Goal: Task Accomplishment & Management: Manage account settings

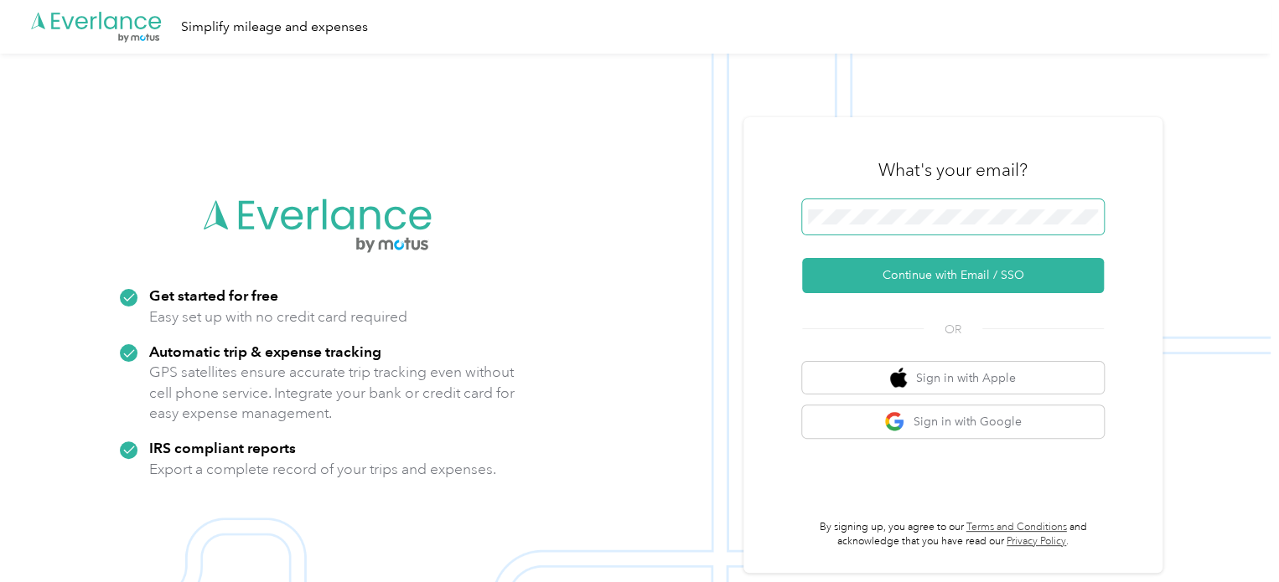
click at [1025, 207] on span at bounding box center [953, 216] width 302 height 35
click at [969, 228] on span at bounding box center [953, 216] width 302 height 35
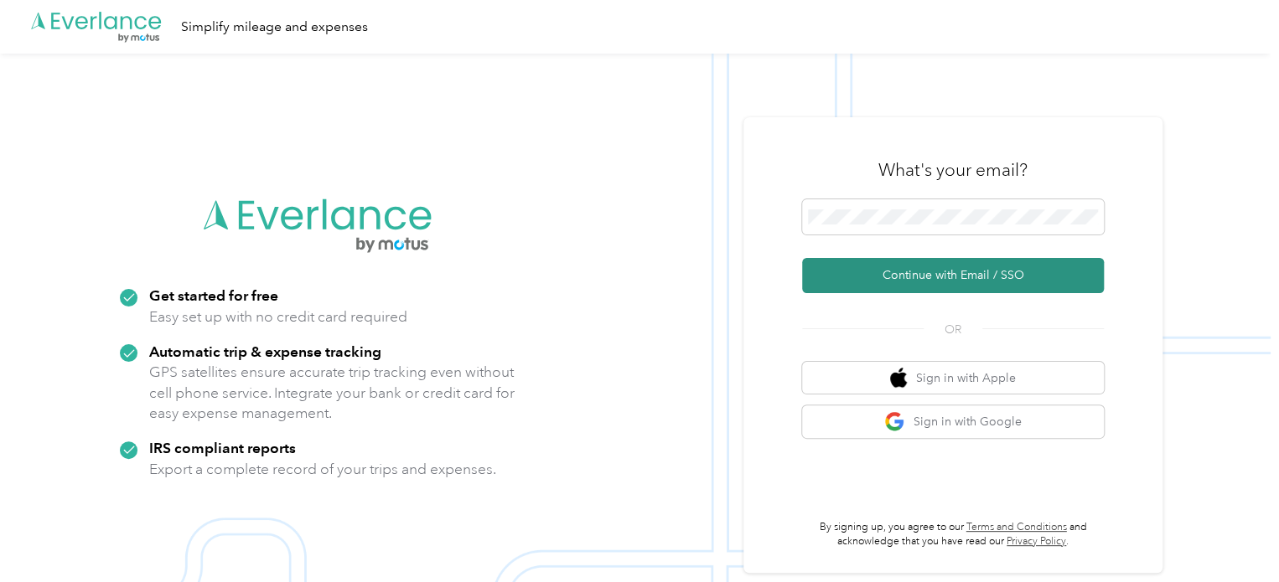
click at [988, 270] on button "Continue with Email / SSO" at bounding box center [953, 275] width 302 height 35
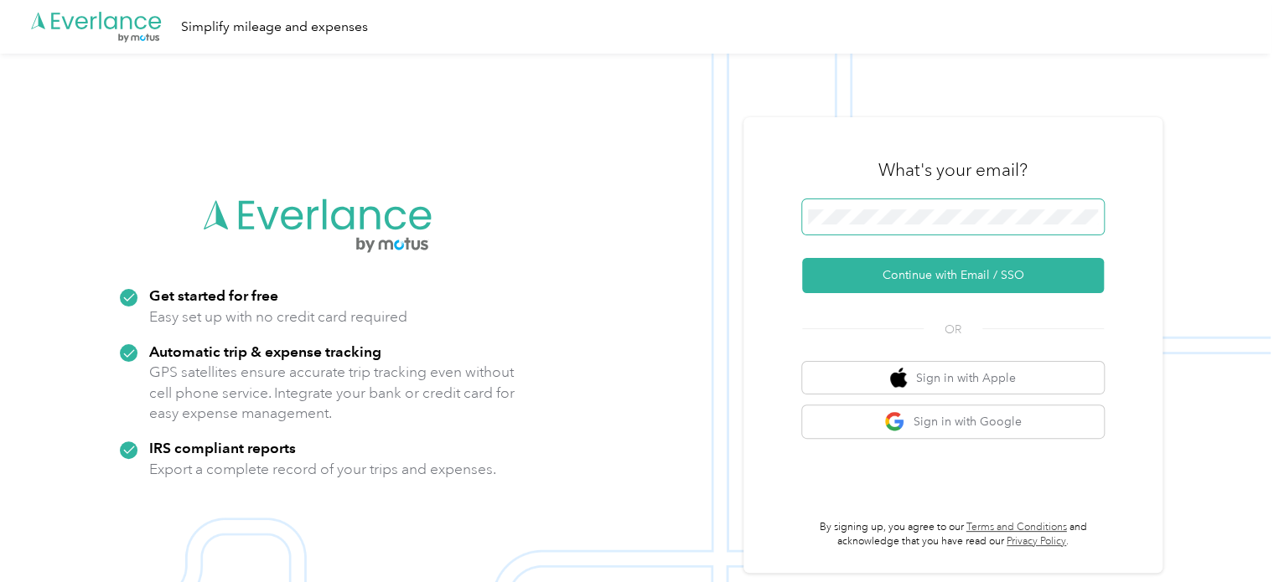
click at [519, 199] on div ".cls-1 { fill: #00adee; } .cls-2 { fill: #fff; } .cls-3 { fill: #707372; } .cls…" at bounding box center [635, 345] width 1270 height 582
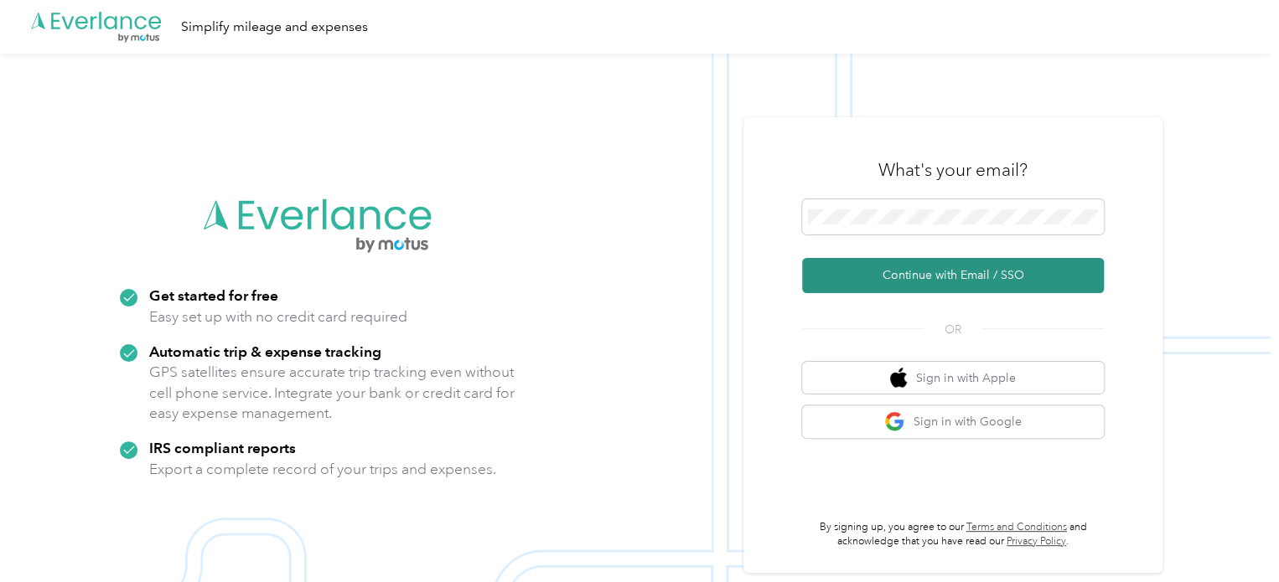
click at [952, 284] on button "Continue with Email / SSO" at bounding box center [953, 275] width 302 height 35
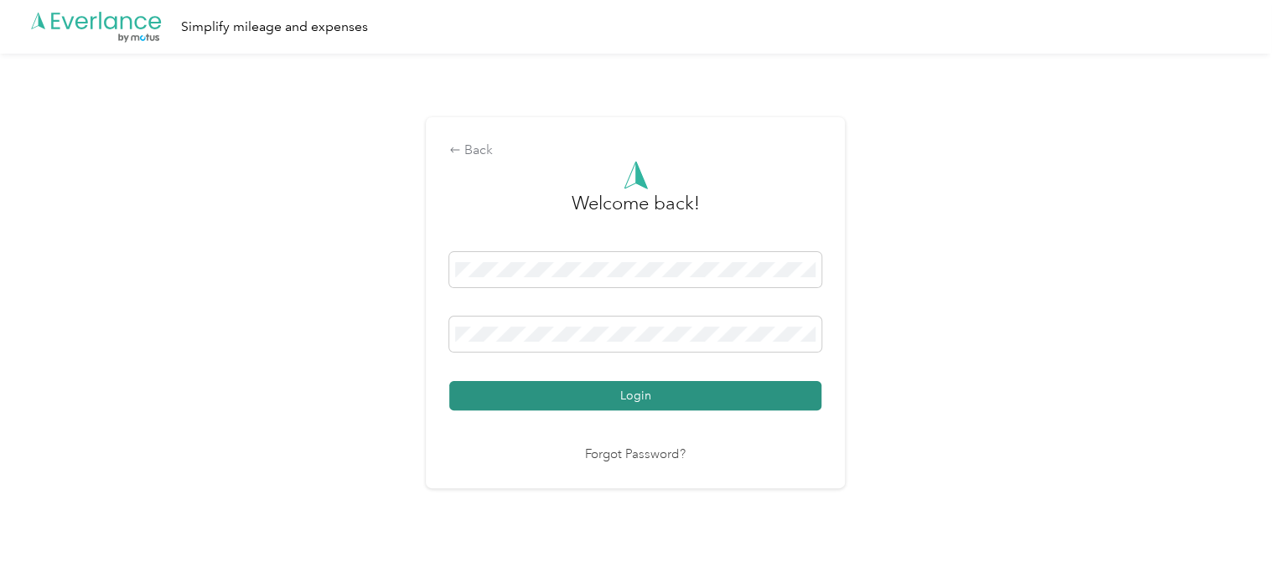
click at [600, 401] on button "Login" at bounding box center [635, 395] width 372 height 29
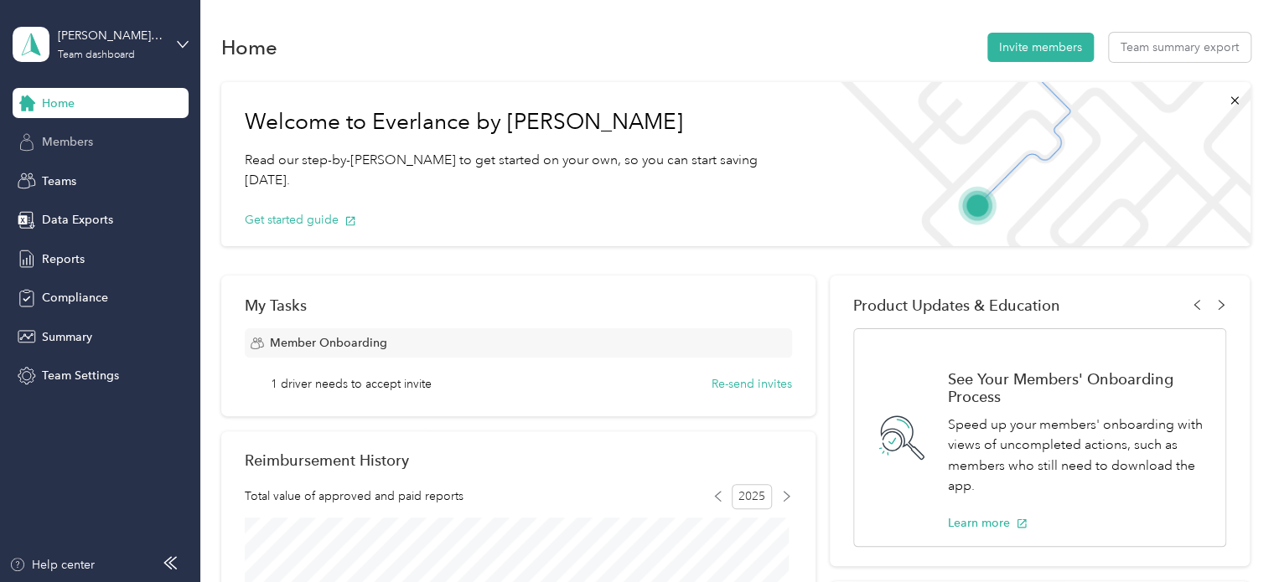
click at [76, 147] on span "Members" at bounding box center [67, 142] width 51 height 18
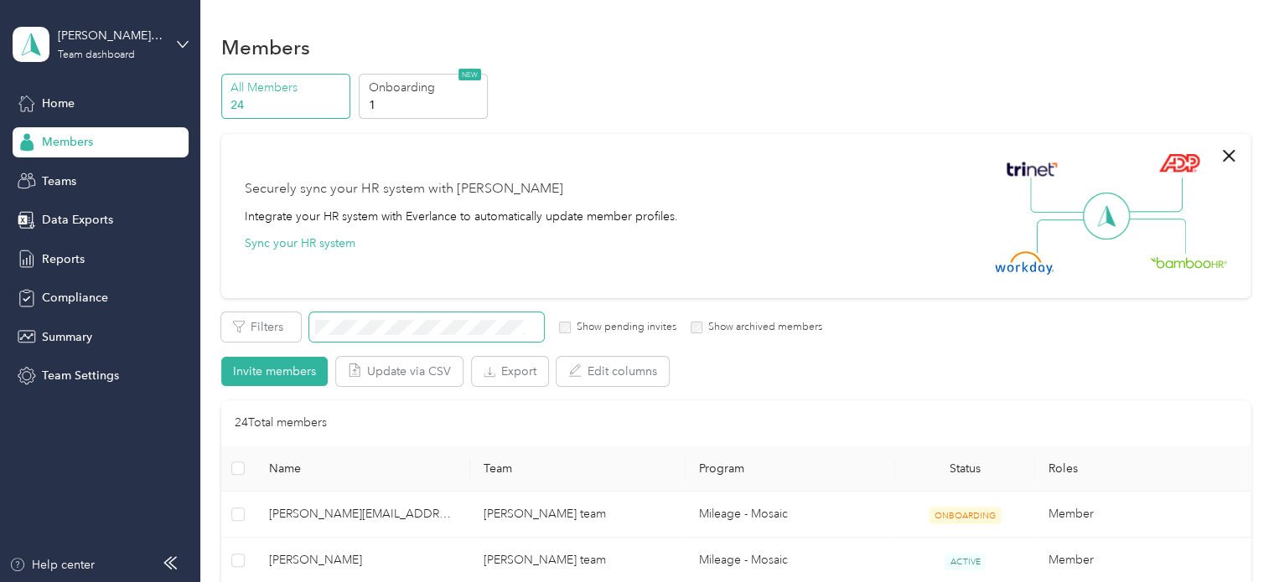
click at [375, 314] on span at bounding box center [426, 327] width 235 height 29
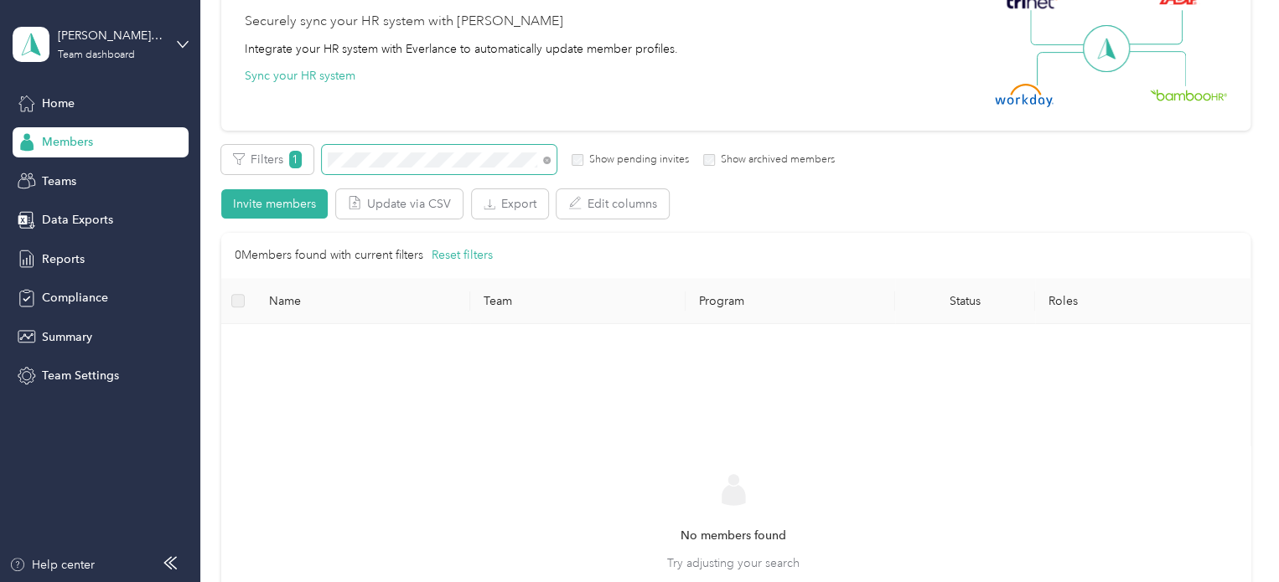
scroll to position [84, 0]
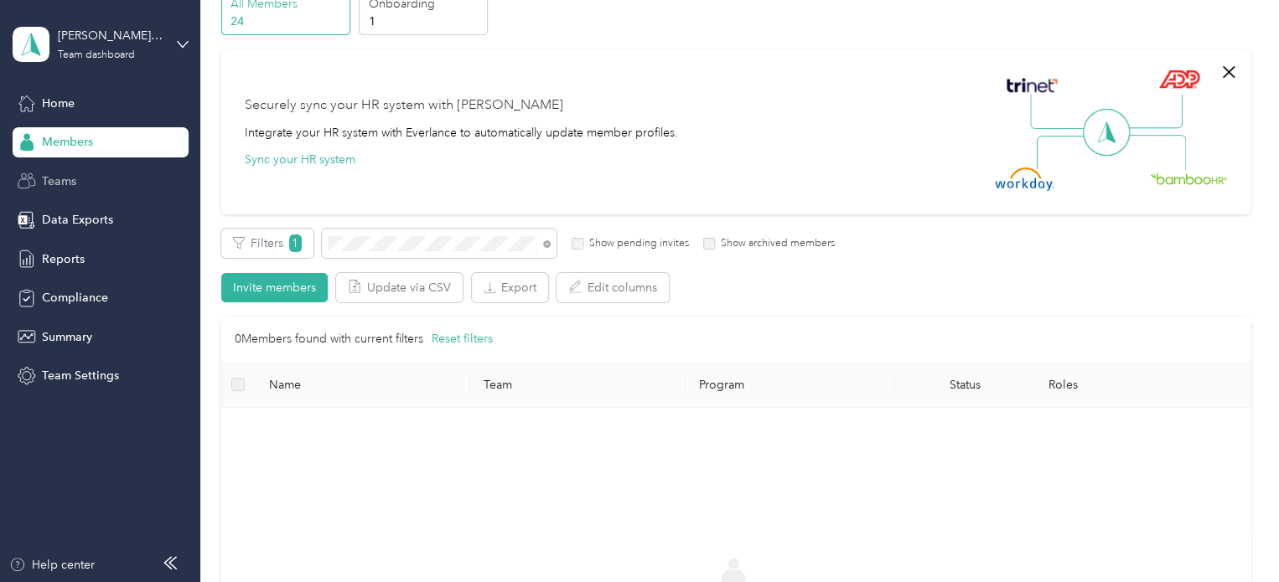
click at [60, 181] on span "Teams" at bounding box center [59, 182] width 34 height 18
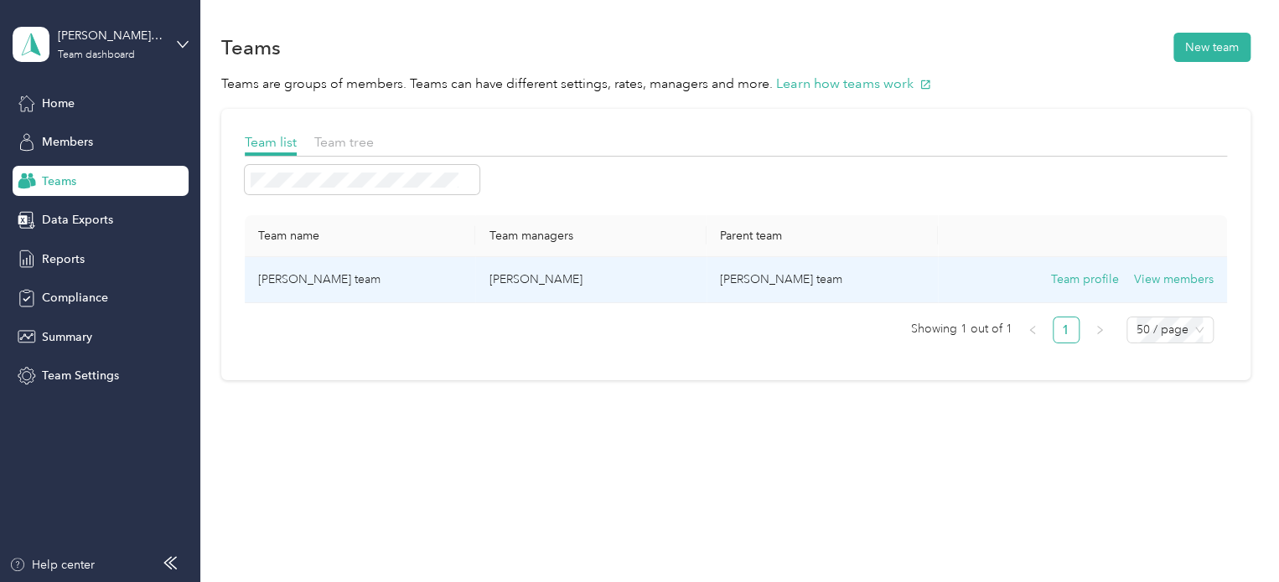
click at [345, 283] on td "[PERSON_NAME] team" at bounding box center [360, 280] width 231 height 46
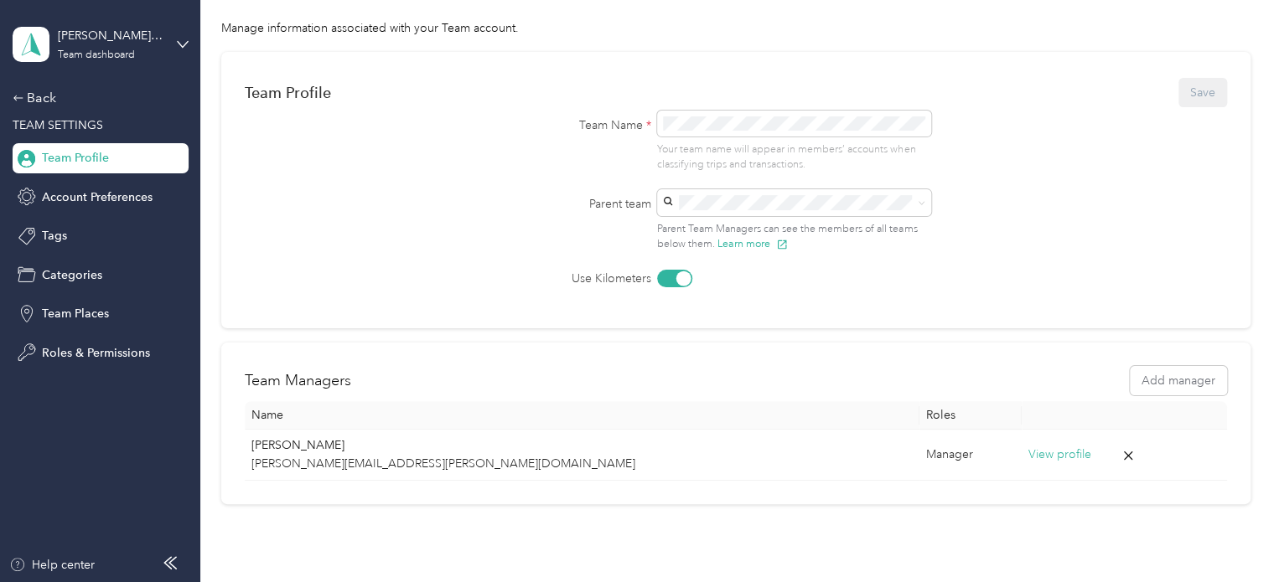
scroll to position [96, 0]
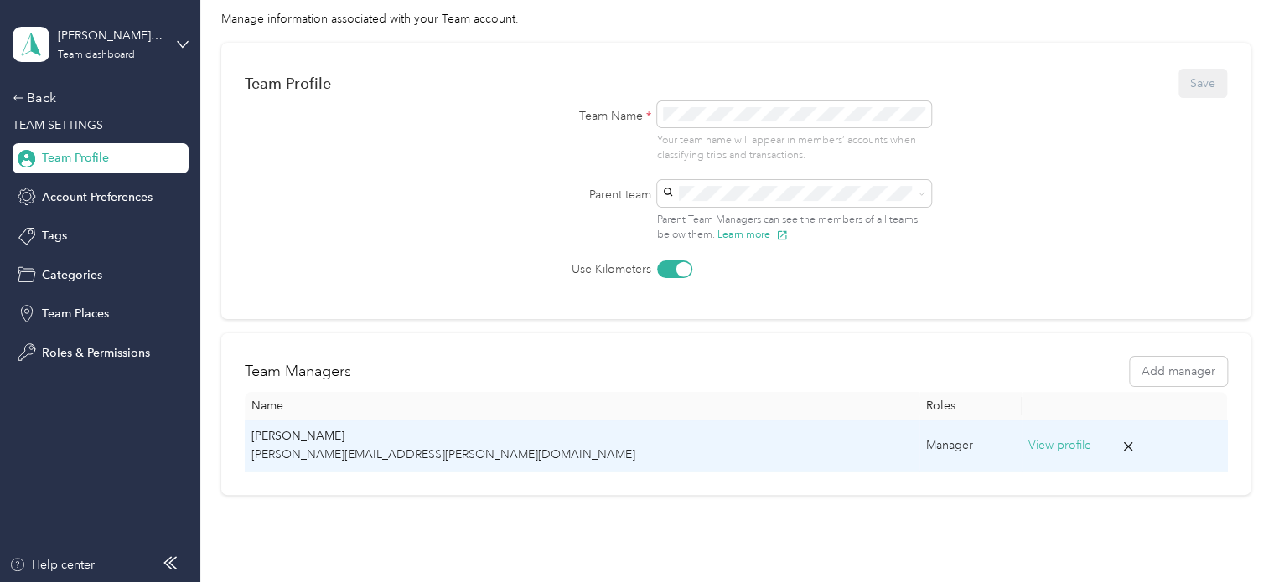
click at [301, 438] on p "[PERSON_NAME]" at bounding box center [581, 436] width 661 height 18
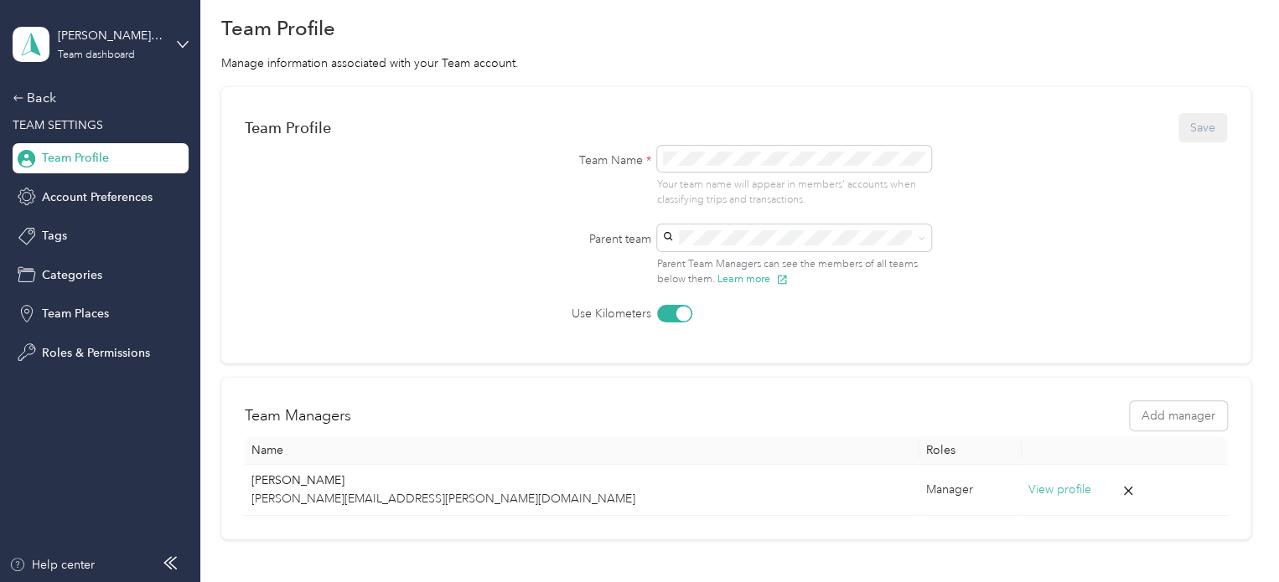
scroll to position [0, 0]
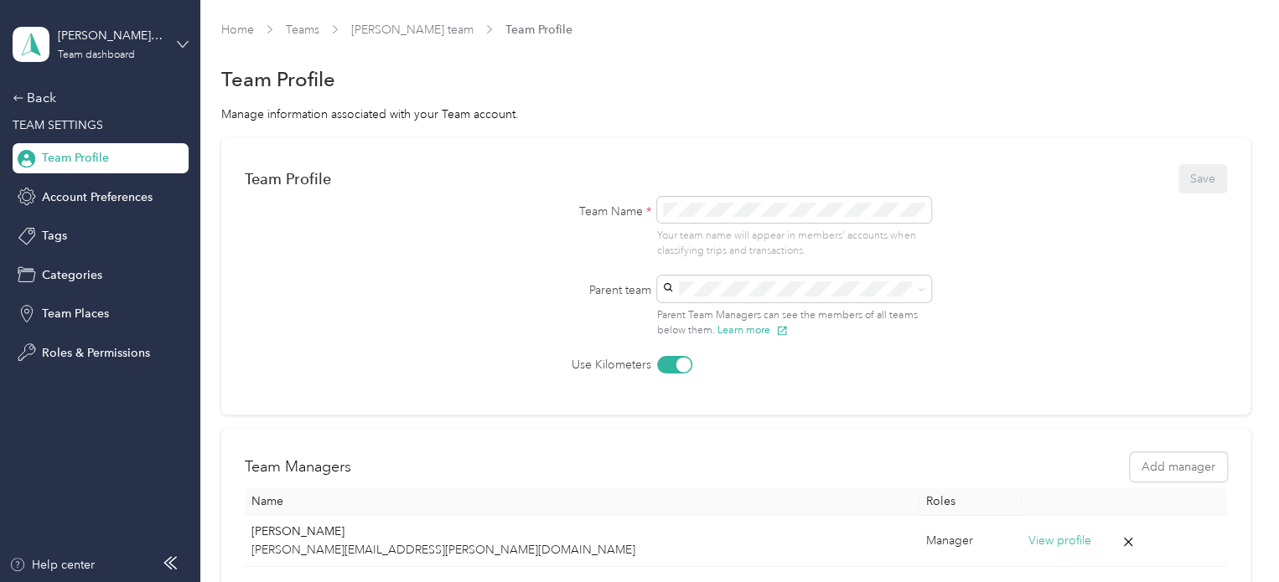
click at [183, 39] on icon at bounding box center [183, 45] width 12 height 12
click at [81, 157] on span "Team Profile" at bounding box center [75, 158] width 67 height 18
click at [30, 96] on div "Back" at bounding box center [97, 98] width 168 height 20
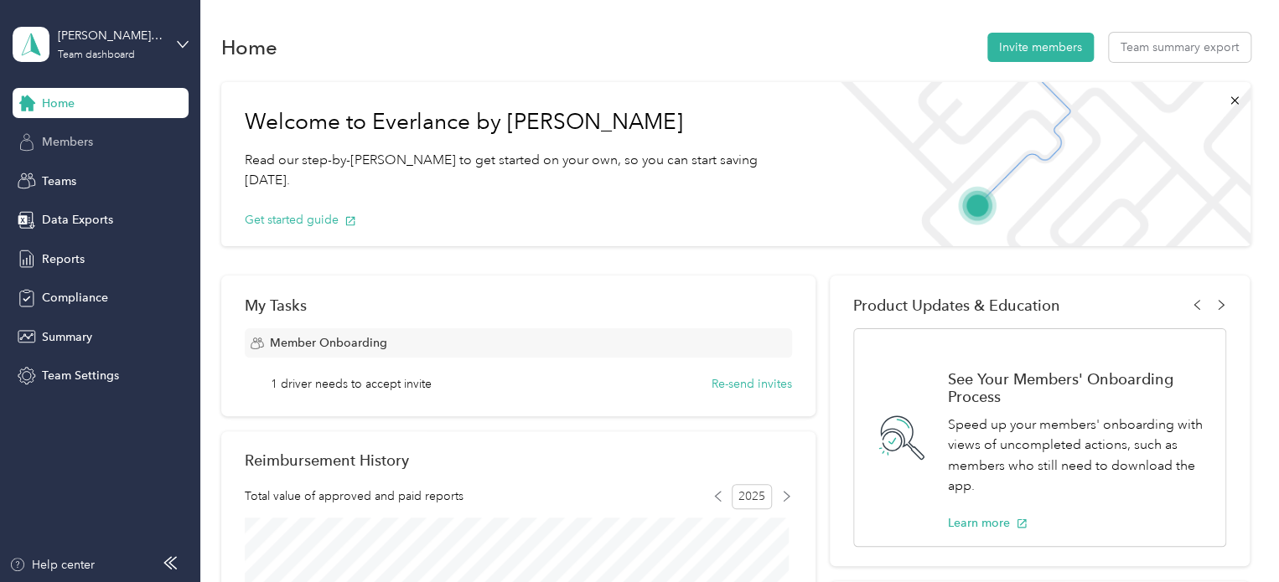
click at [75, 142] on span "Members" at bounding box center [67, 142] width 51 height 18
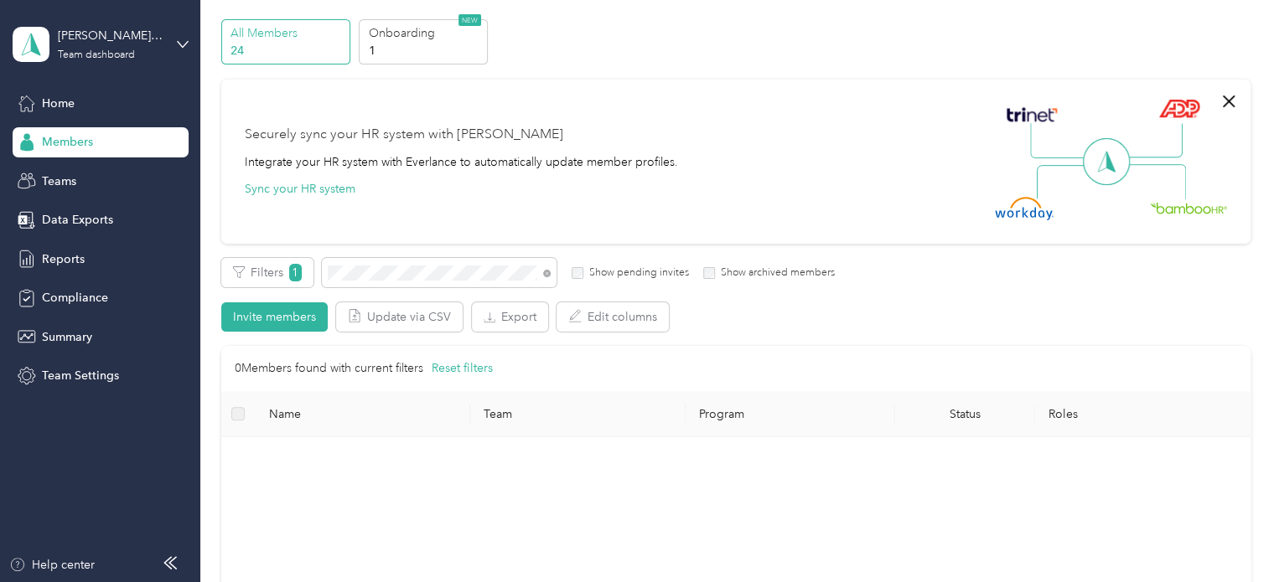
scroll to position [84, 0]
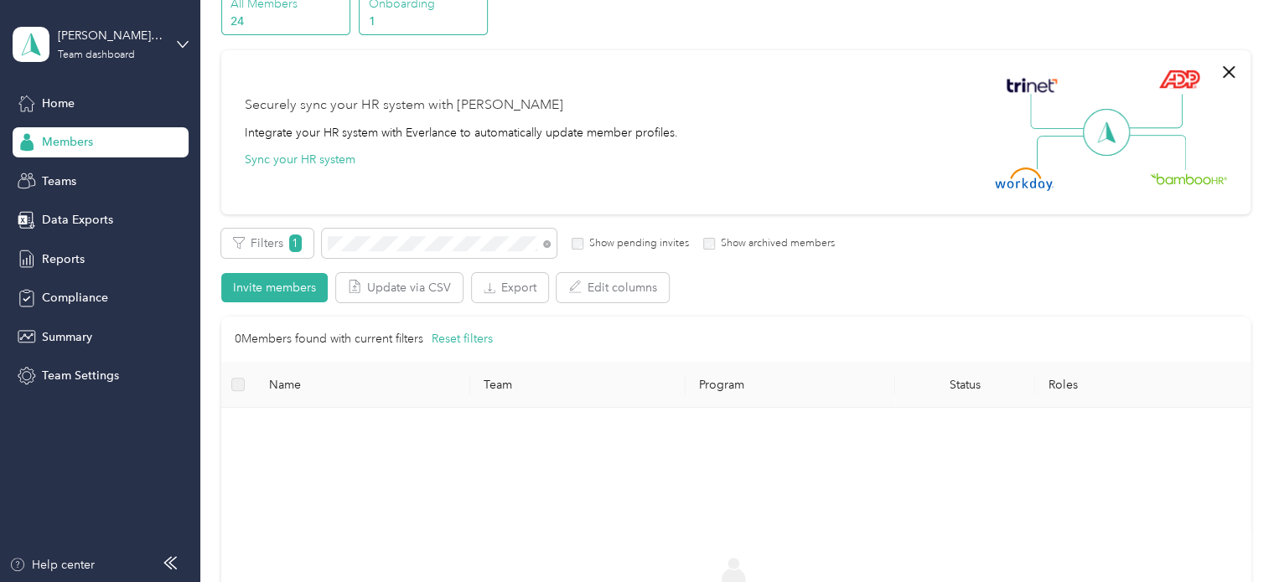
click at [392, 16] on p "1" at bounding box center [426, 22] width 114 height 18
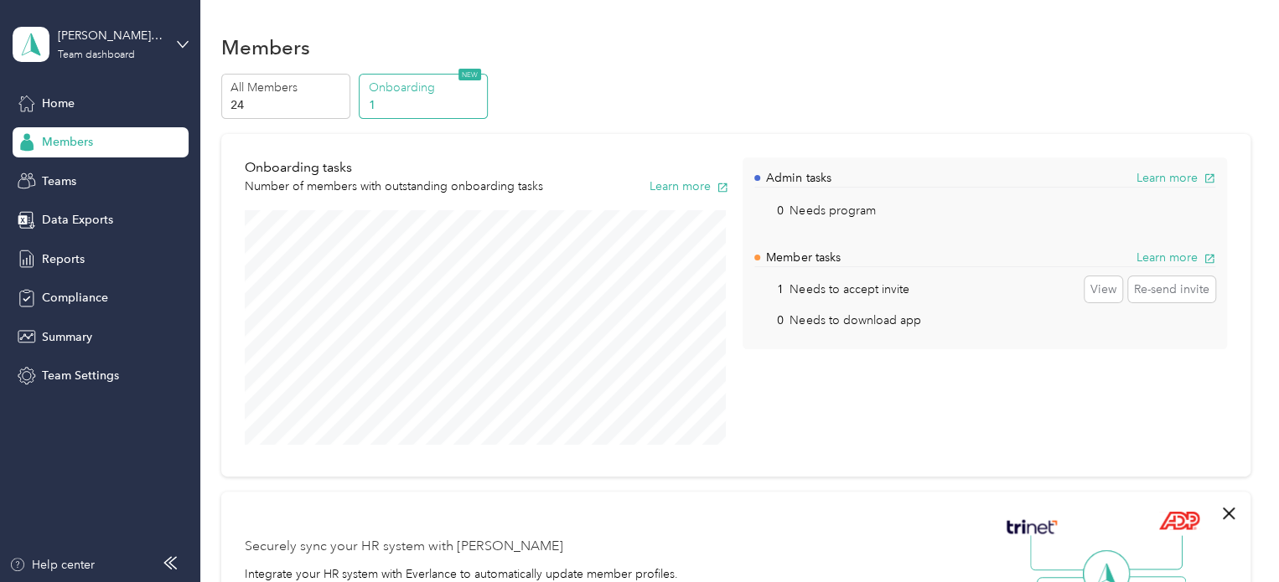
click at [75, 143] on span "Members" at bounding box center [67, 142] width 51 height 18
click at [261, 87] on p "All Members" at bounding box center [287, 88] width 114 height 18
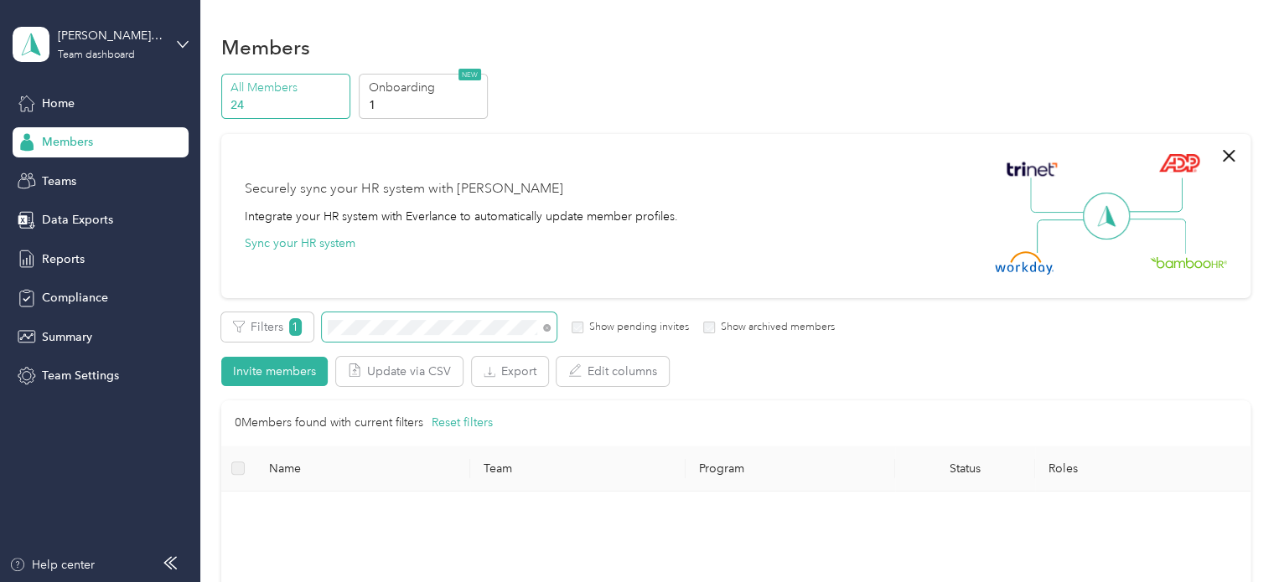
click at [101, 315] on section "[PERSON_NAME] team Team dashboard Home Members Teams Data Exports Reports Compl…" at bounding box center [635, 291] width 1270 height 582
